Goal: Task Accomplishment & Management: Manage account settings

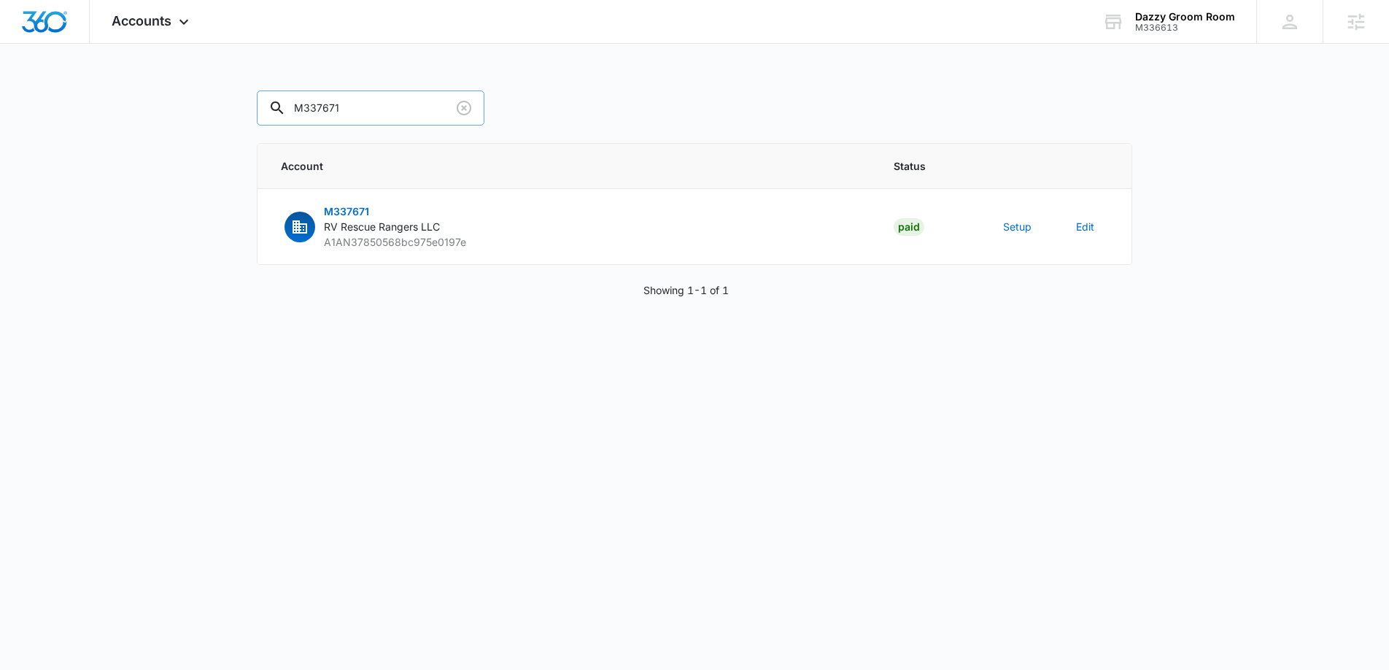
click at [341, 97] on input "M337671" at bounding box center [371, 107] width 228 height 35
click at [375, 116] on input "M337671" at bounding box center [371, 107] width 228 height 35
paste input "400"
type input "M40071"
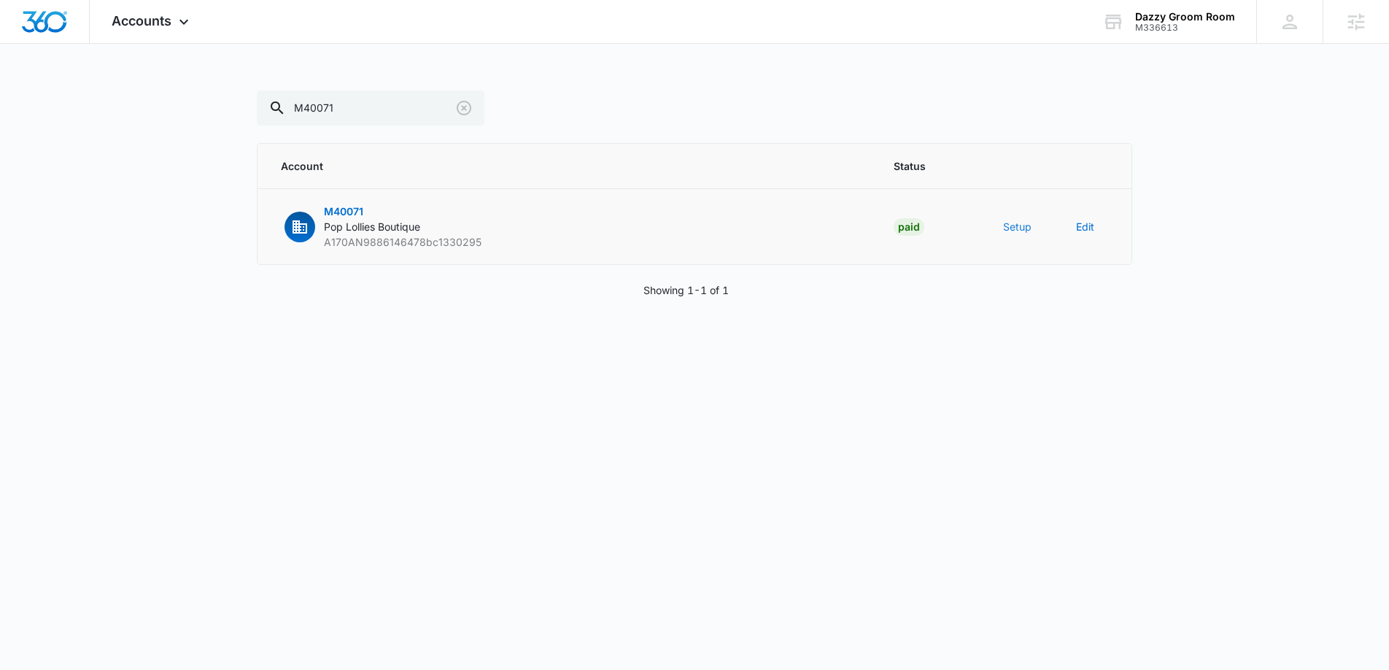
click at [1020, 229] on button "Setup" at bounding box center [1017, 226] width 28 height 15
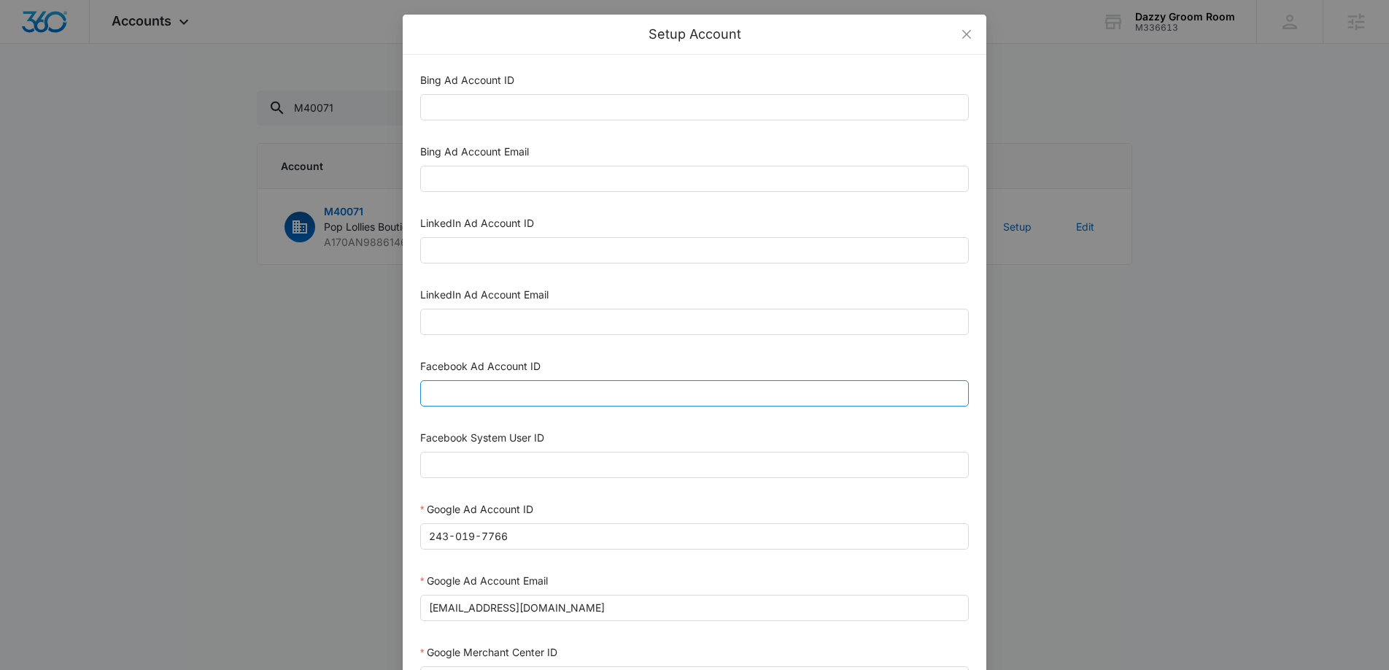
scroll to position [28, 0]
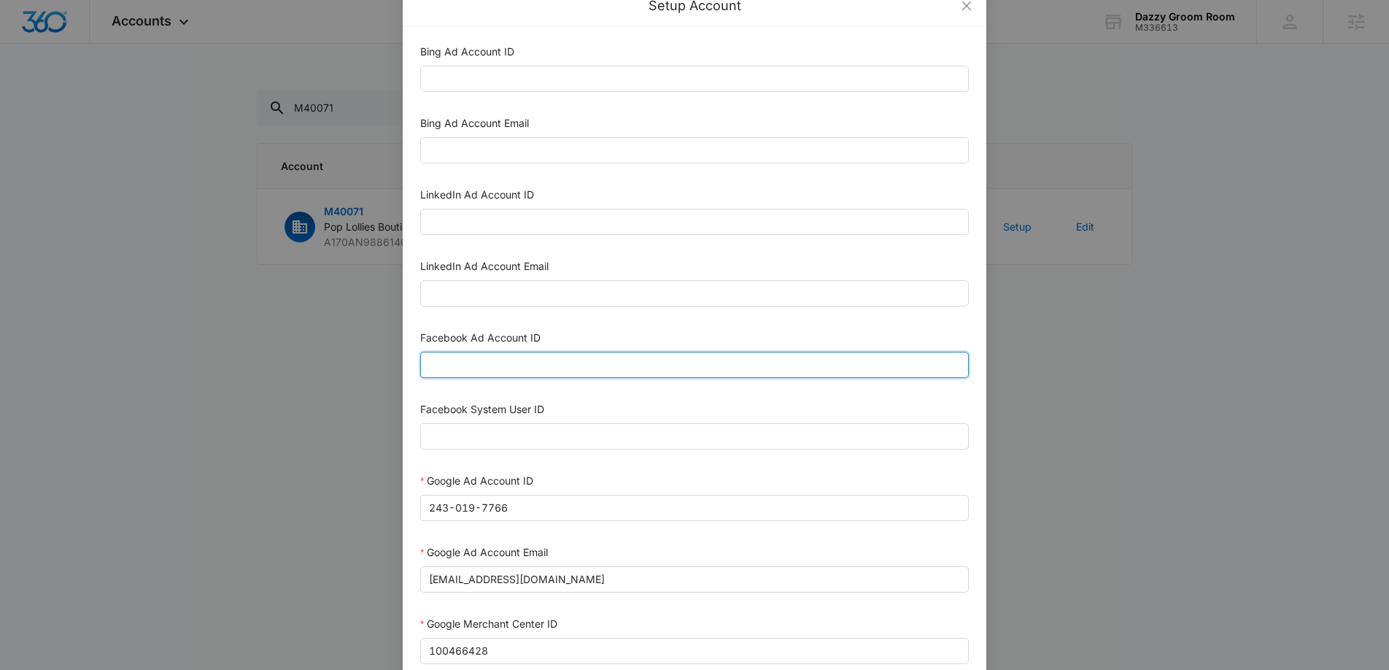
click at [546, 368] on input "Facebook Ad Account ID" at bounding box center [694, 365] width 548 height 26
paste input "1002611958657938"
click at [459, 364] on input "1002611958657938" at bounding box center [694, 365] width 548 height 26
type input "1002611958657938"
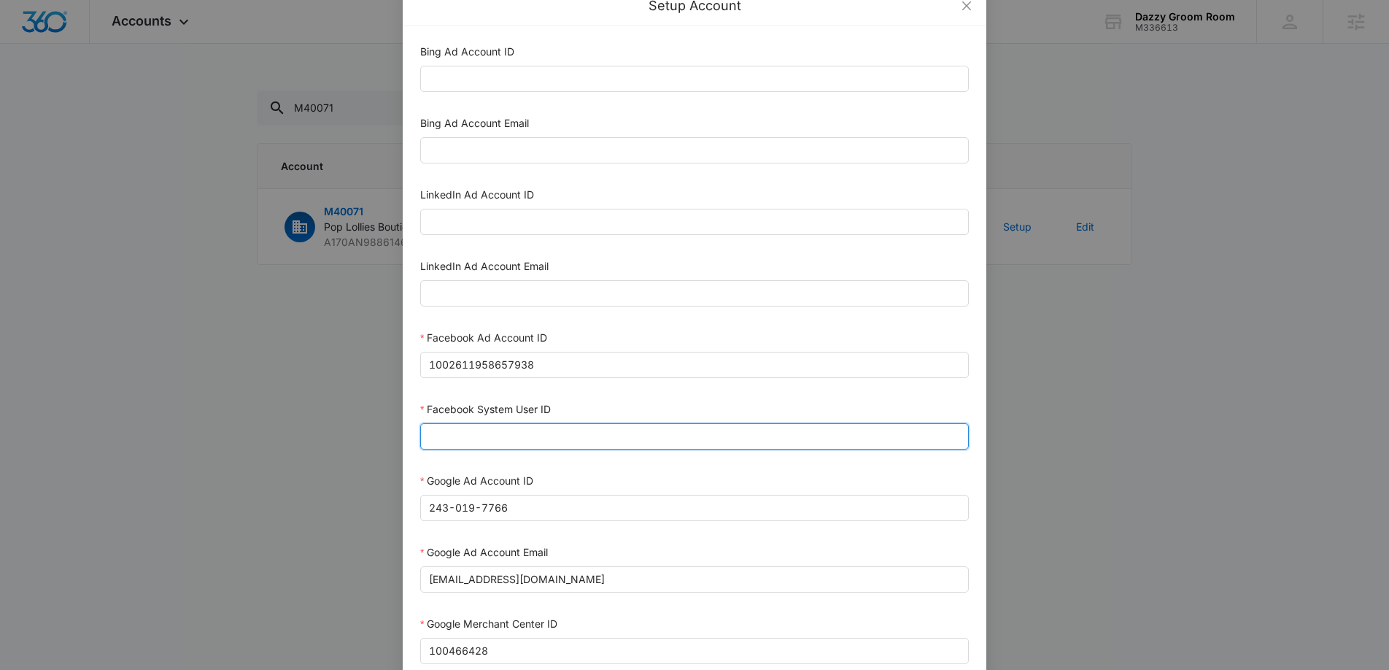
click at [474, 428] on input "Facebook System User ID" at bounding box center [694, 436] width 548 height 26
click at [509, 433] on input "Facebook System User ID" at bounding box center [694, 436] width 548 height 26
paste input "1023954259108897"
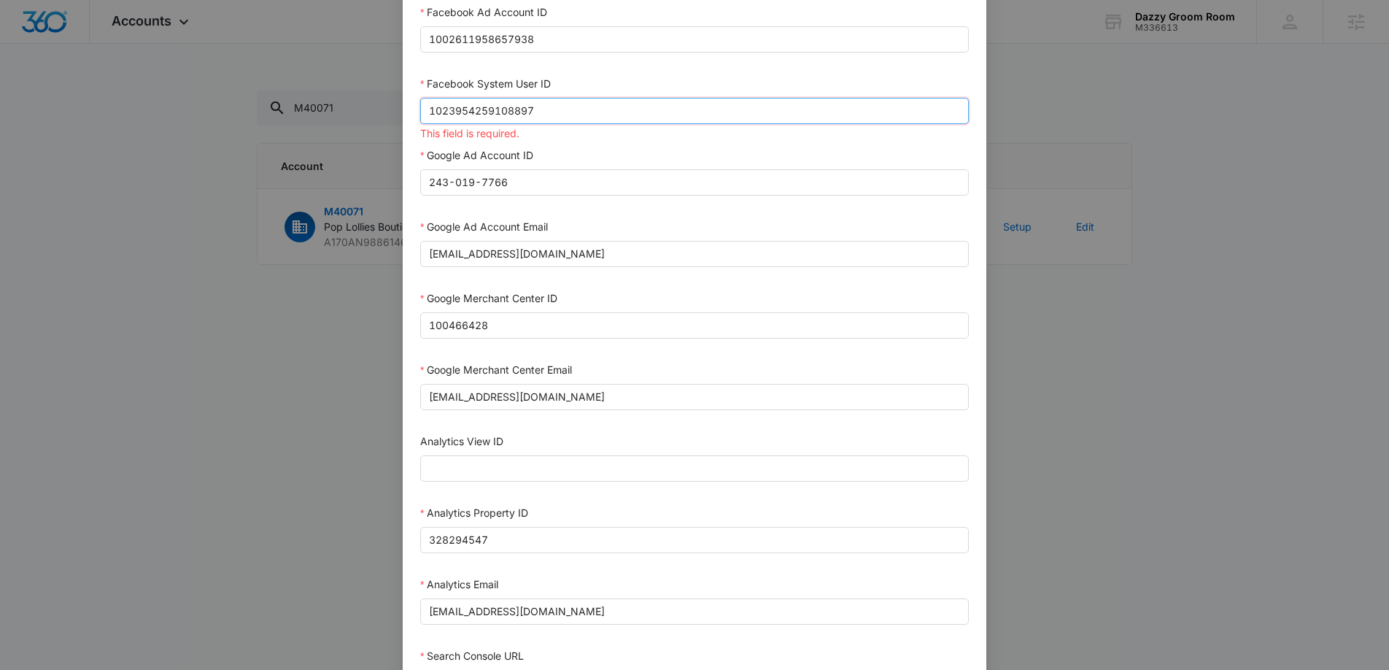
scroll to position [631, 0]
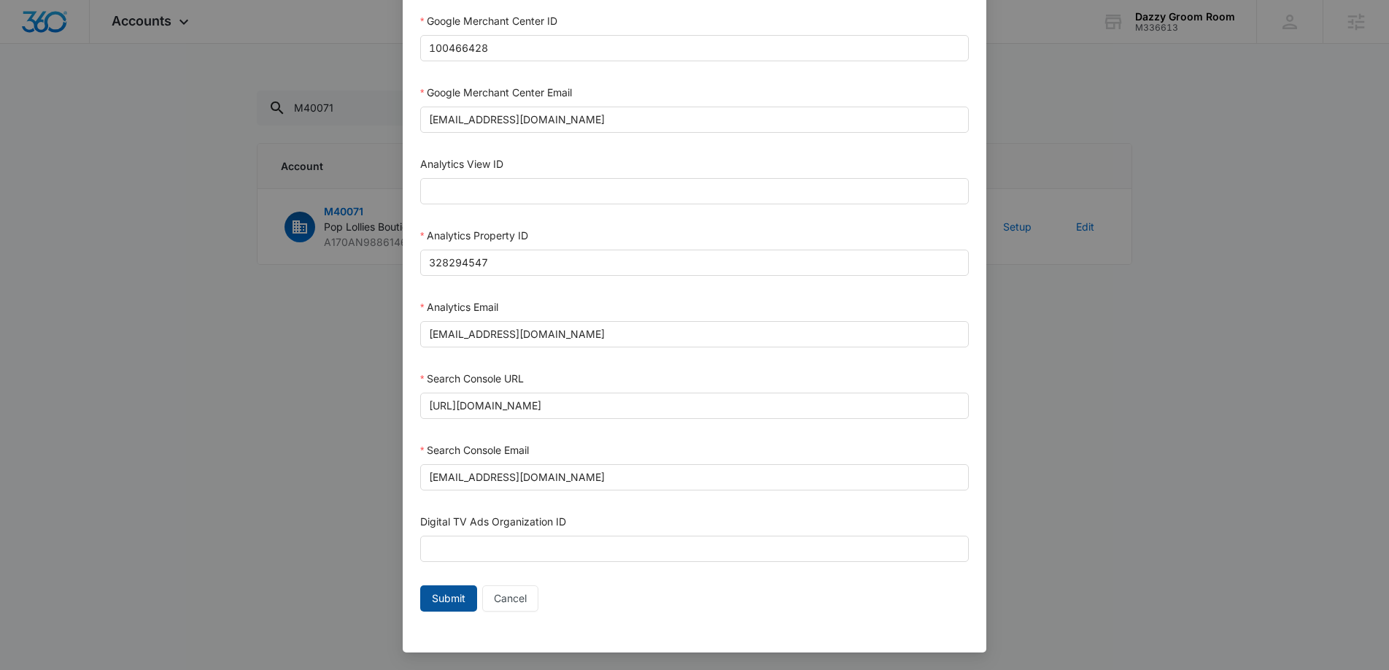
type input "1023954259108897"
click at [449, 598] on span "Submit" at bounding box center [449, 598] width 34 height 16
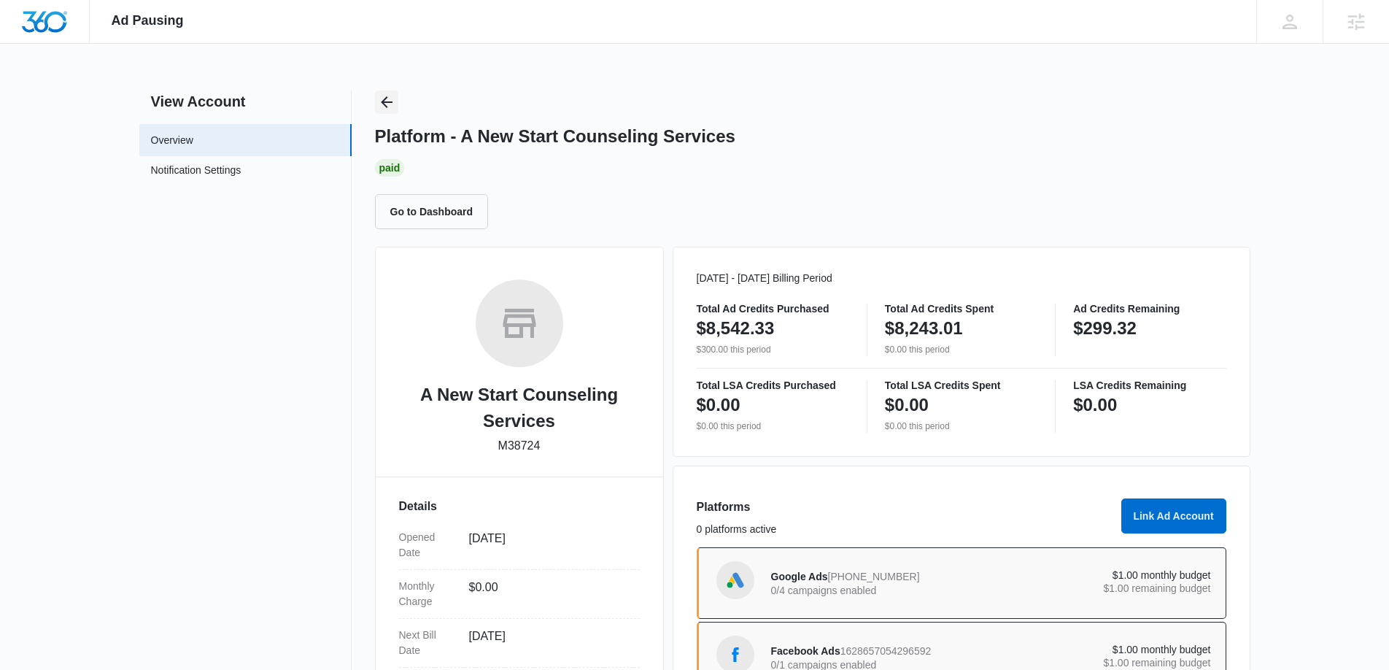
click at [383, 90] on button "Back" at bounding box center [386, 101] width 23 height 23
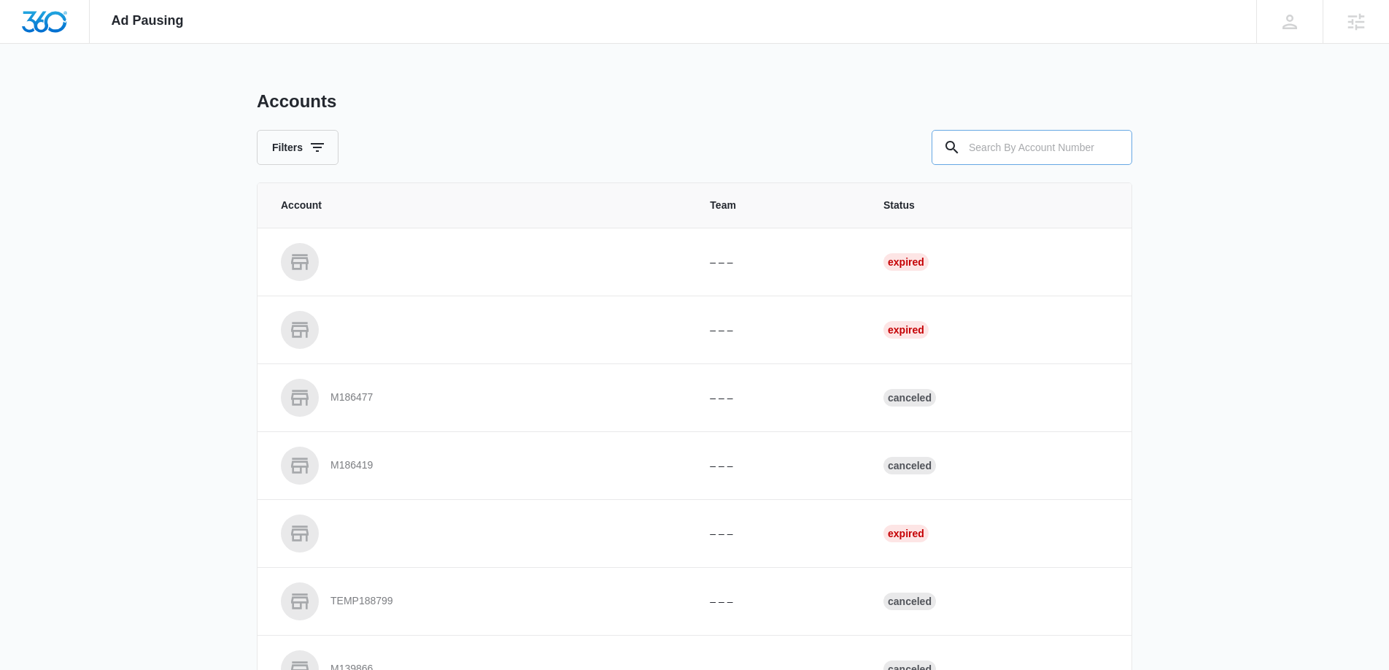
click at [1004, 150] on input "text" at bounding box center [1031, 147] width 201 height 35
paste input "M40071"
type input "M40071"
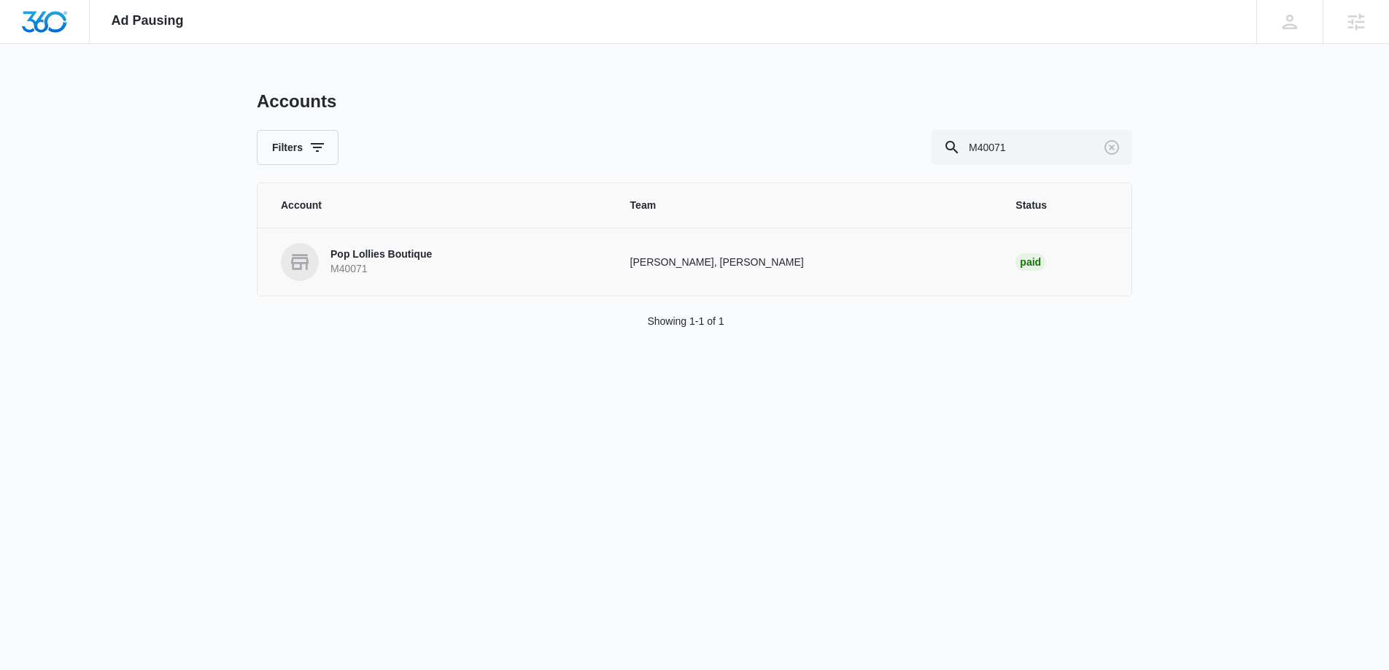
click at [406, 250] on p "Pop Lollies Boutique" at bounding box center [380, 254] width 101 height 15
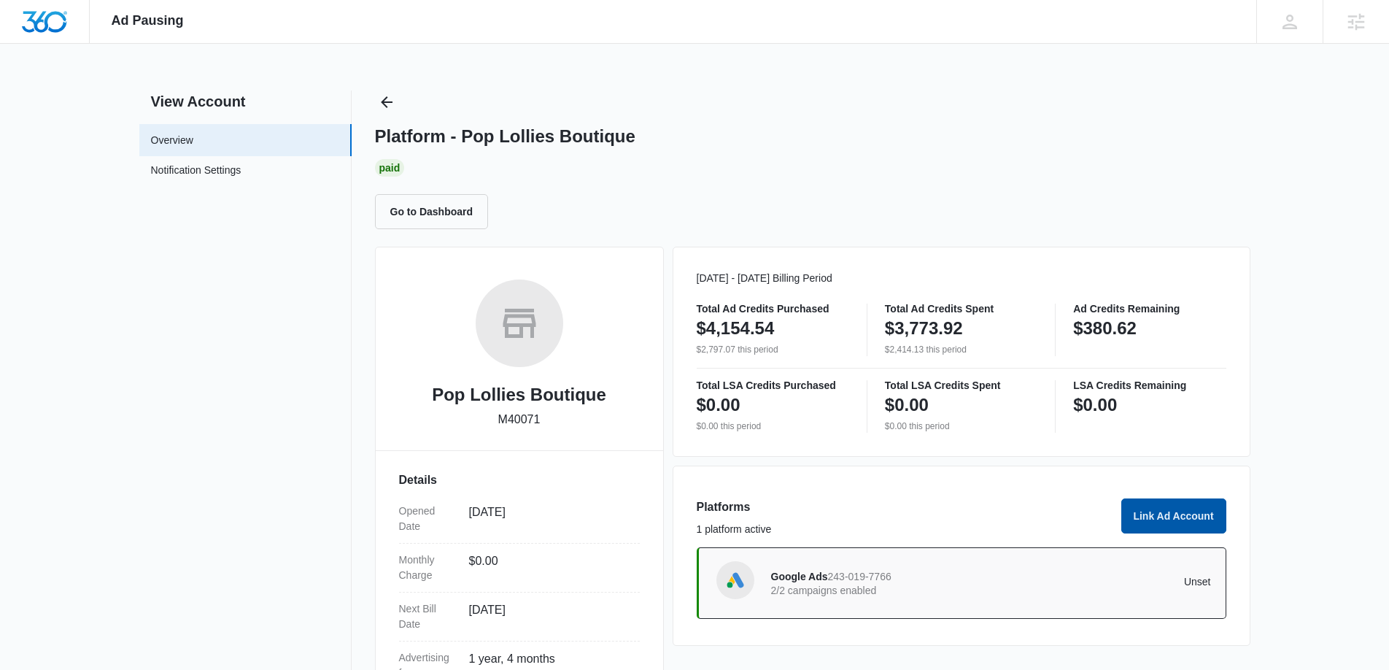
click at [1152, 524] on button "Link Ad Account" at bounding box center [1173, 515] width 105 height 35
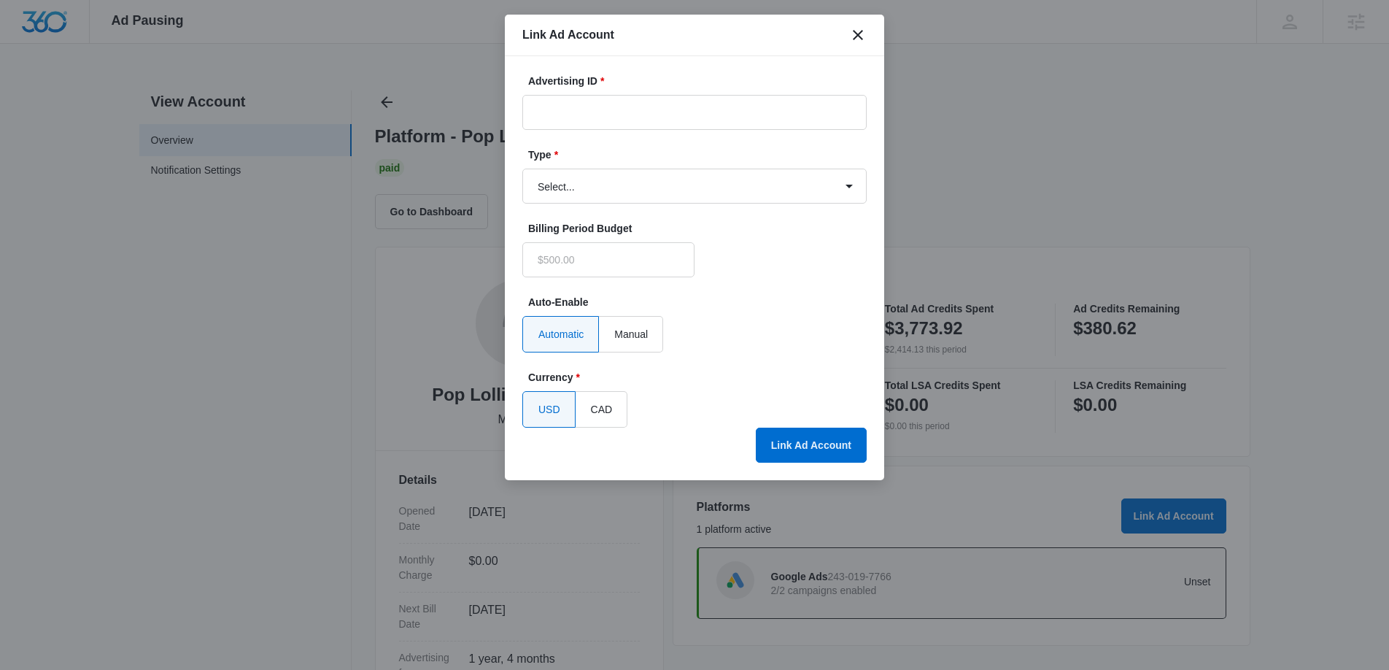
type input "$0.00"
click at [707, 122] on input "Advertising ID *" at bounding box center [694, 112] width 344 height 35
paste input "1002611958657938"
drag, startPoint x: 557, startPoint y: 111, endPoint x: 564, endPoint y: 110, distance: 7.3
click at [557, 111] on input "1002611958657938" at bounding box center [694, 112] width 344 height 35
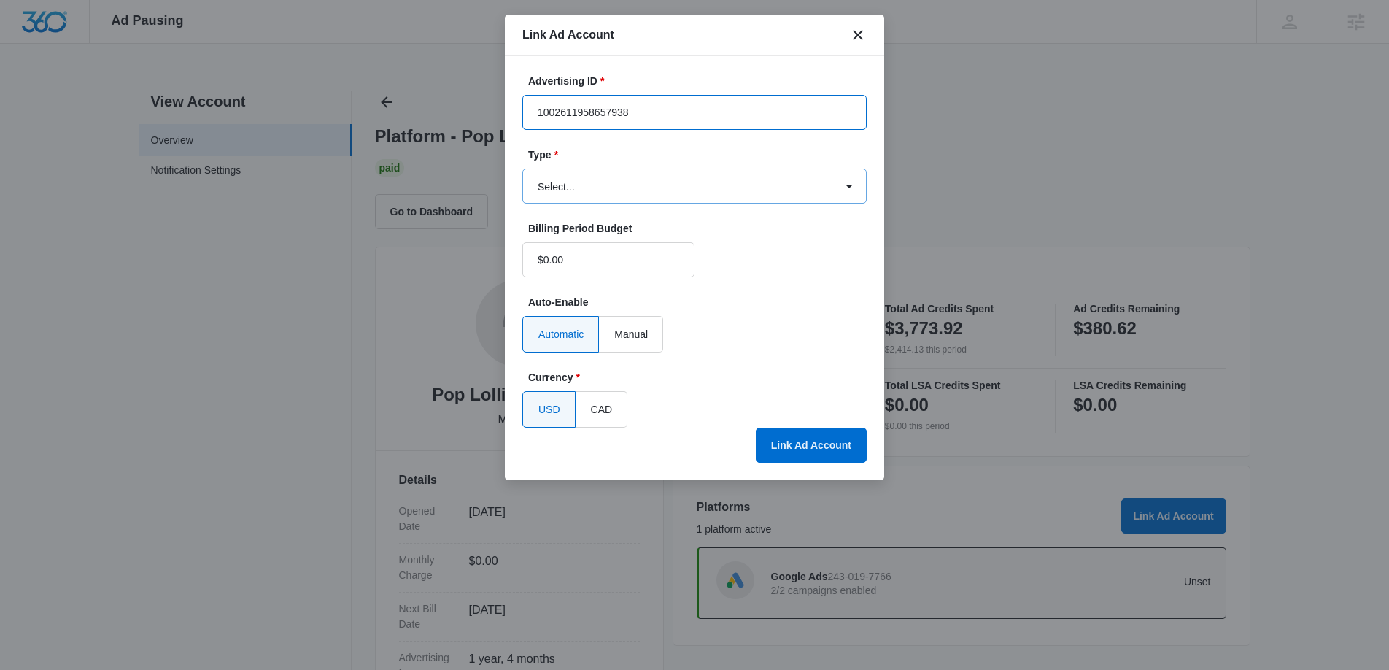
type input "1002611958657938"
click at [559, 174] on select "Select... Bing Ads Facebook Ads Google Ads" at bounding box center [694, 185] width 344 height 35
select select "facebook"
click at [522, 168] on select "Select... Bing Ads Facebook Ads Google Ads" at bounding box center [694, 185] width 344 height 35
click at [808, 442] on button "Link Ad Account" at bounding box center [811, 444] width 111 height 35
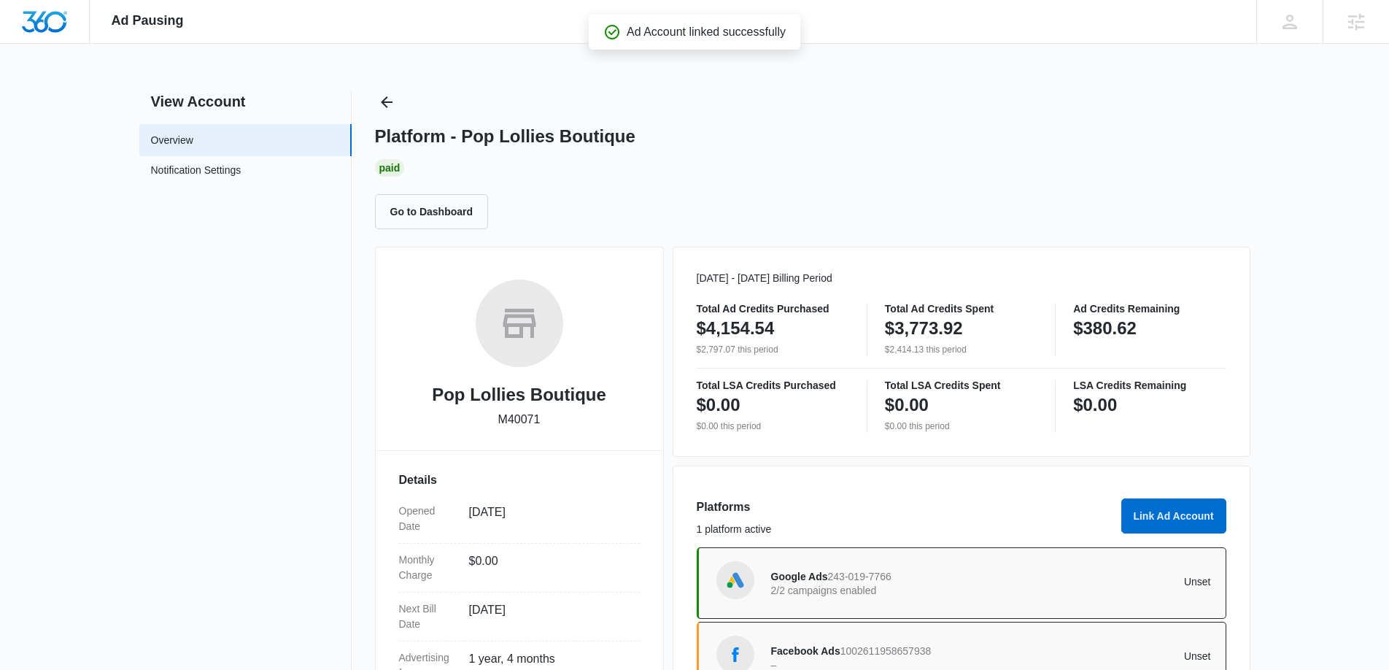
scroll to position [25, 0]
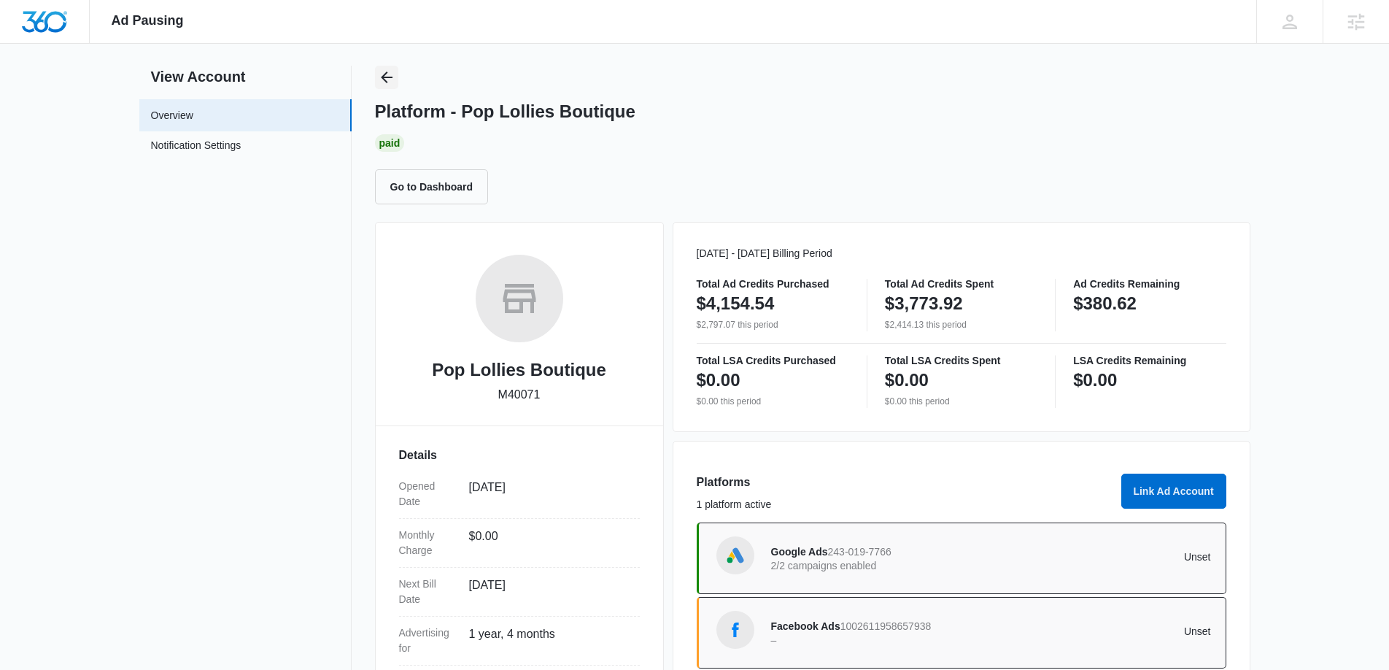
click at [387, 78] on icon "Back" at bounding box center [387, 78] width 18 height 18
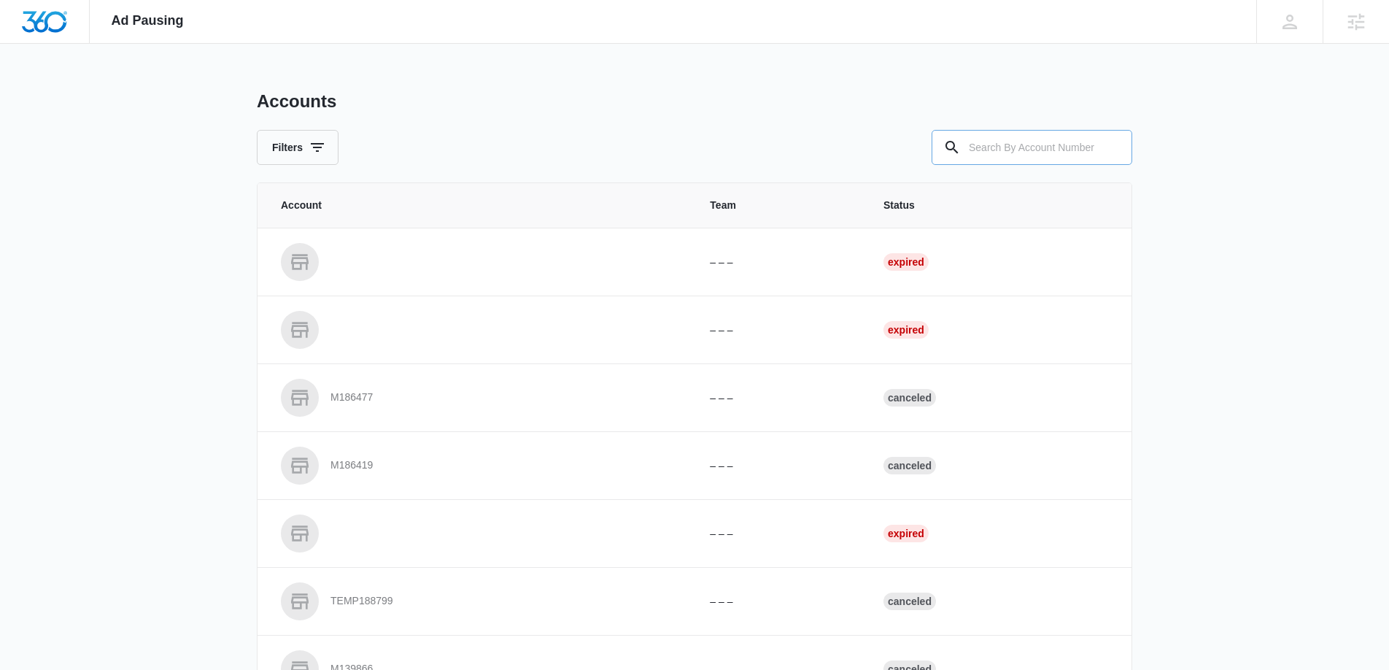
click at [1000, 143] on input "text" at bounding box center [1031, 147] width 201 height 35
click at [1008, 153] on input "text" at bounding box center [1031, 147] width 201 height 35
paste input "M337671"
type input "M337671"
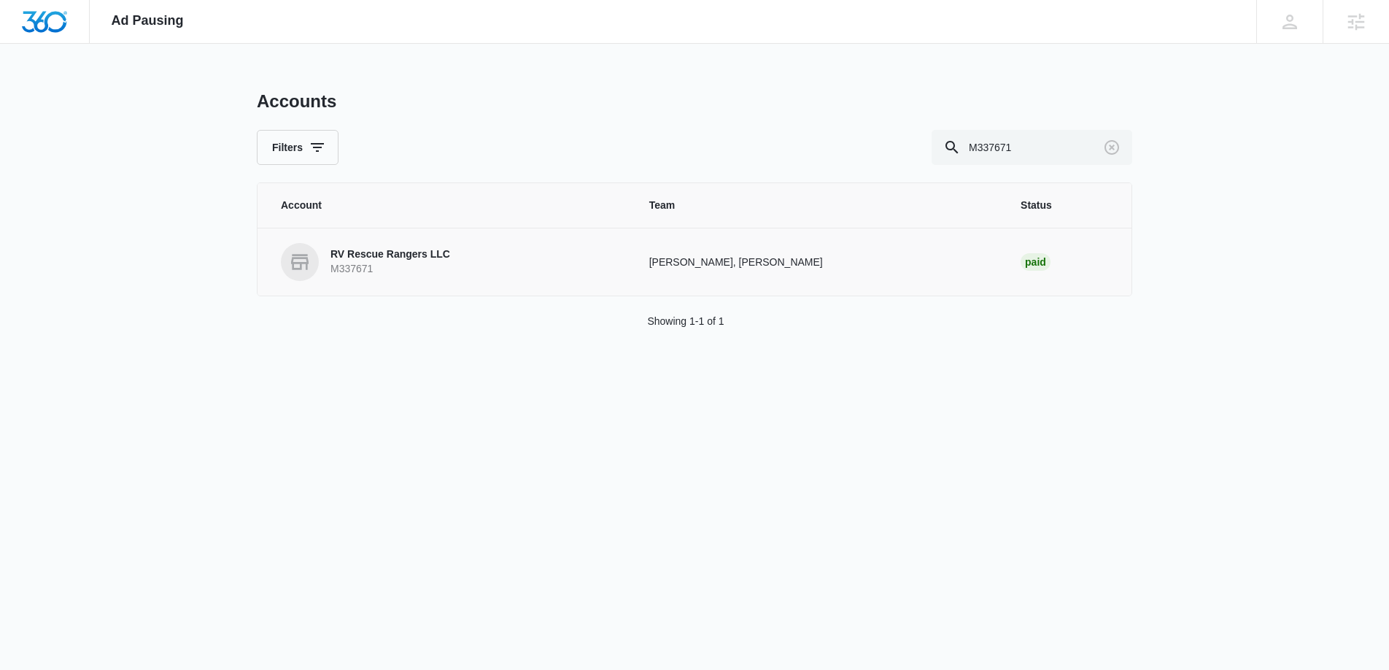
click at [408, 276] on p "M337671" at bounding box center [390, 269] width 120 height 15
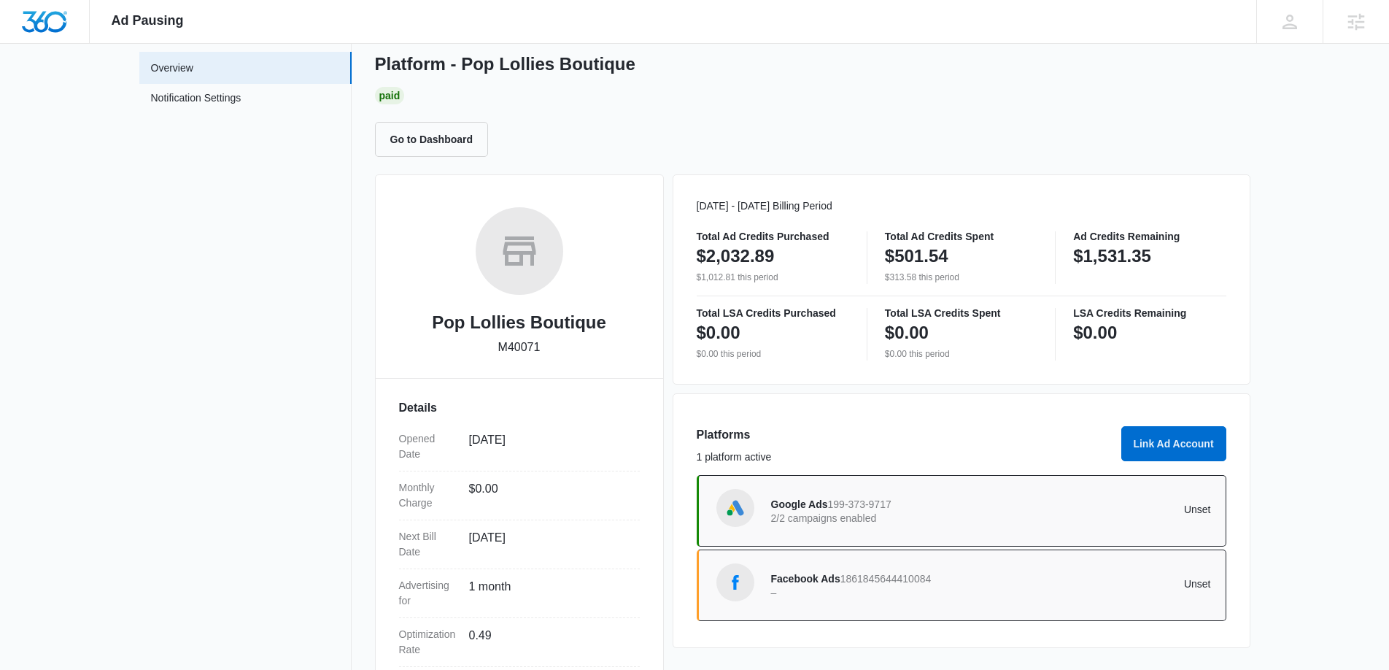
scroll to position [87, 0]
